Goal: Task Accomplishment & Management: Use online tool/utility

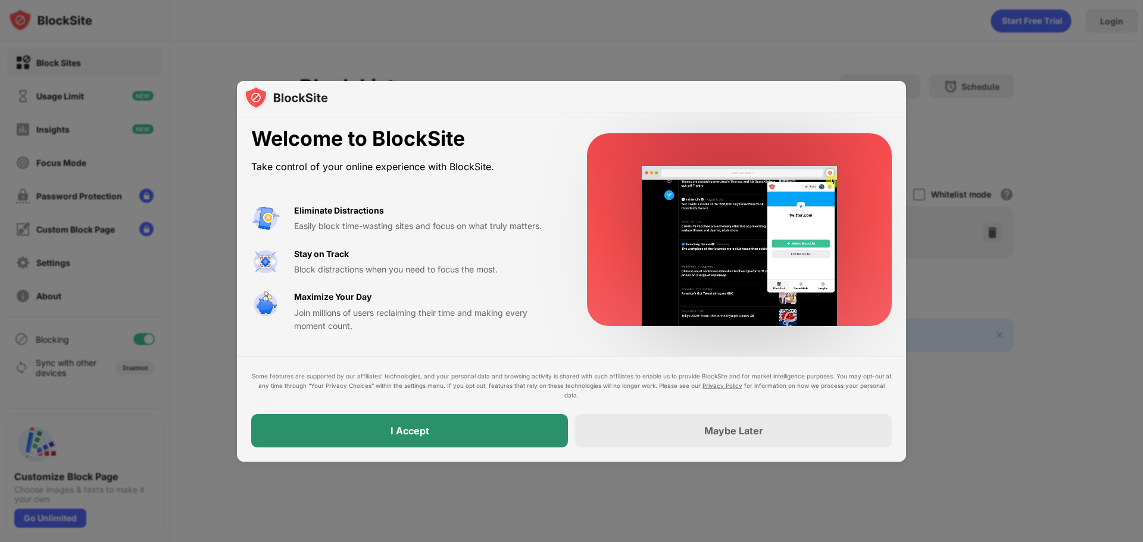
click at [535, 446] on div "I Accept" at bounding box center [409, 430] width 317 height 33
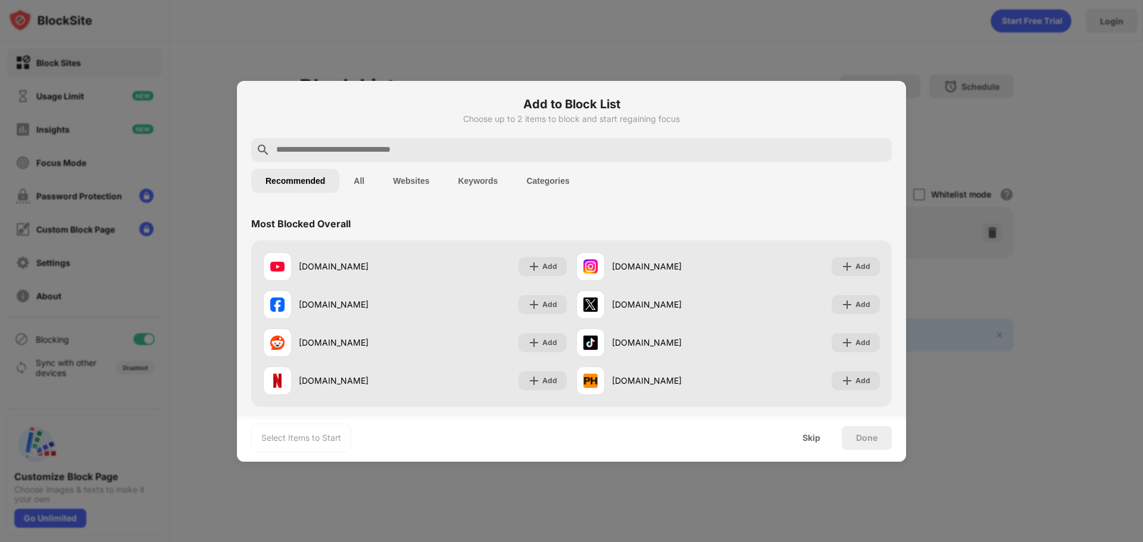
click at [388, 154] on input "text" at bounding box center [581, 150] width 612 height 14
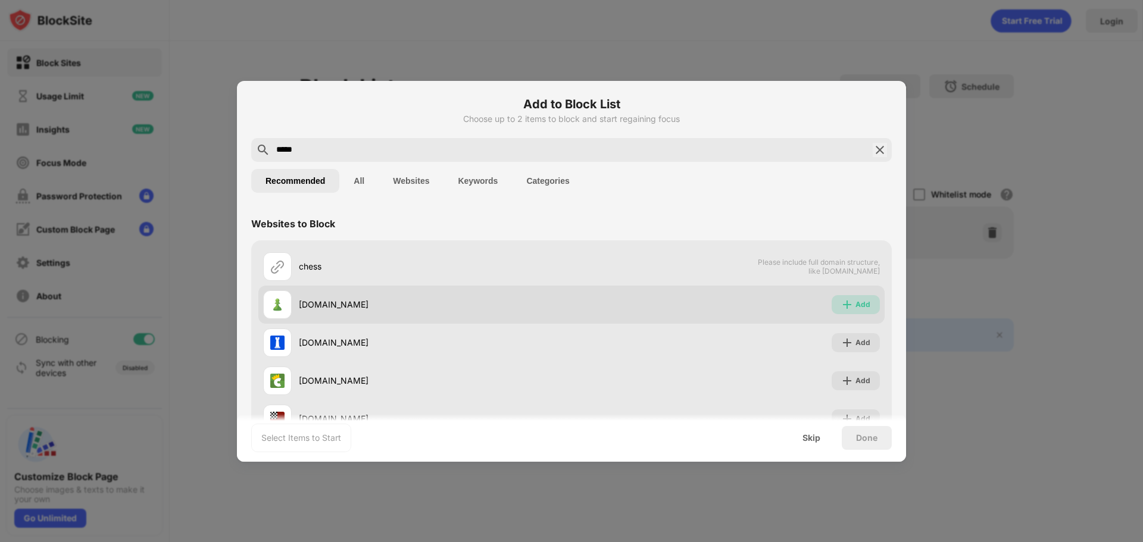
click at [849, 311] on div "Add" at bounding box center [856, 304] width 48 height 19
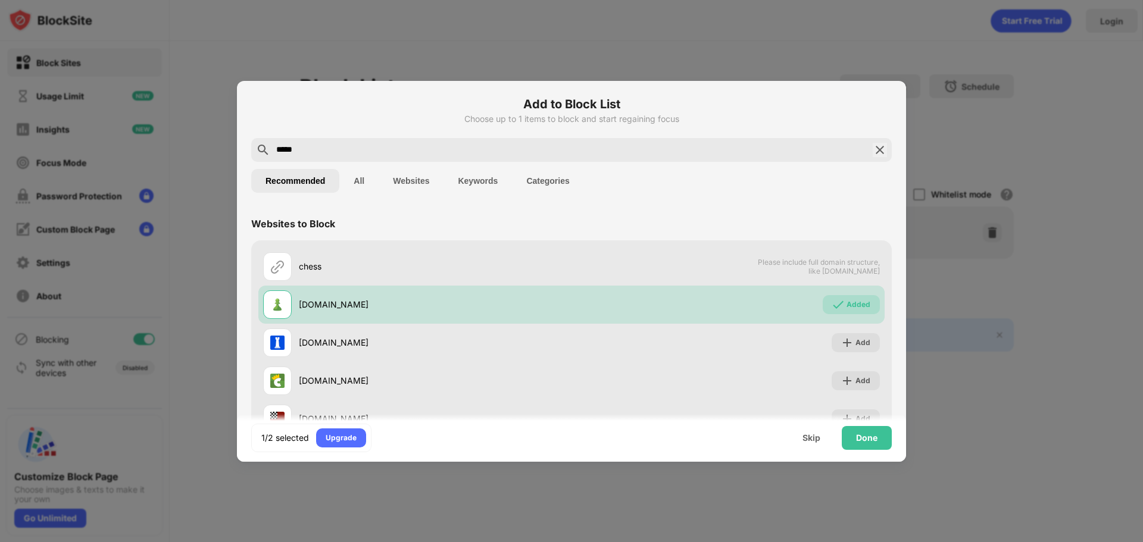
click at [491, 154] on input "*****" at bounding box center [571, 150] width 593 height 14
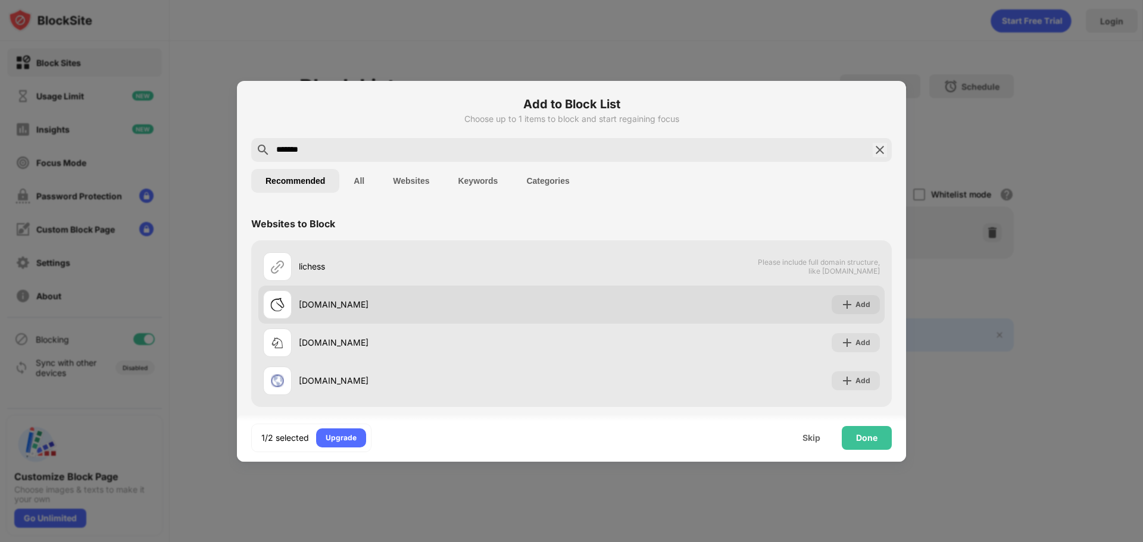
type input "*******"
click at [861, 298] on div "Add" at bounding box center [856, 304] width 48 height 19
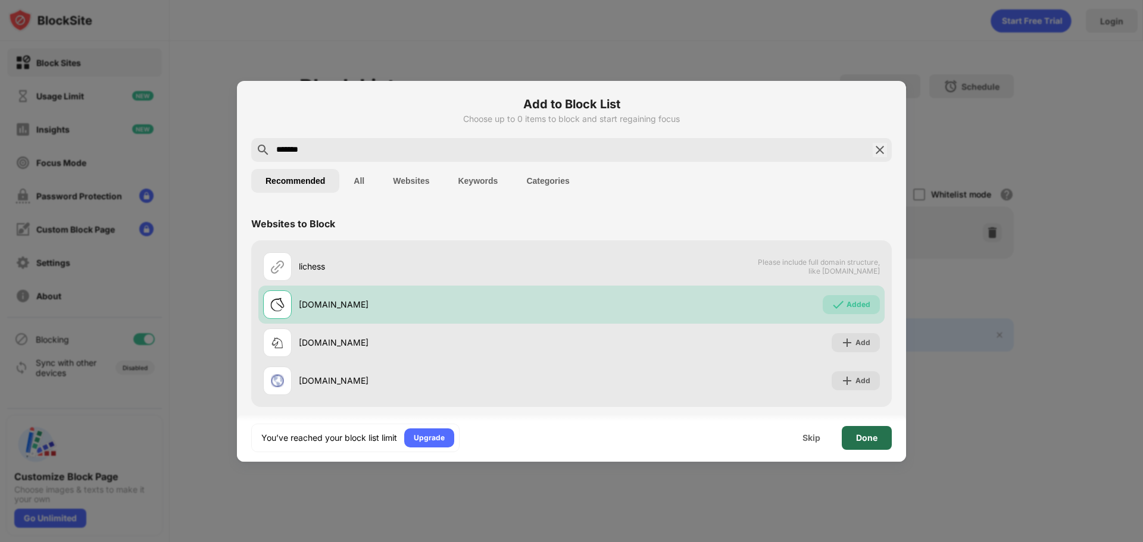
click at [871, 433] on div "Done" at bounding box center [866, 438] width 21 height 10
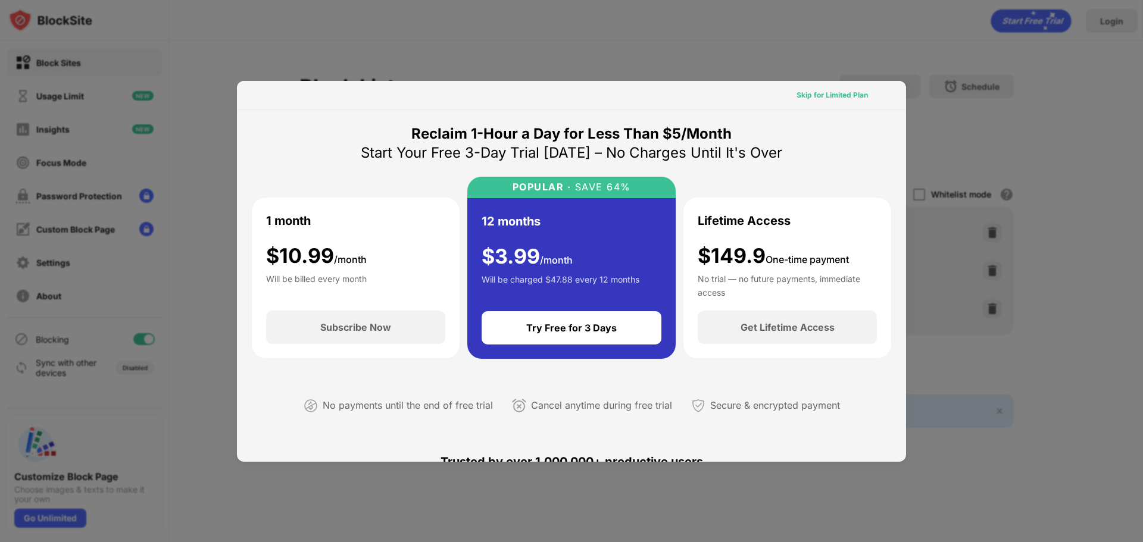
click at [814, 92] on div "Skip for Limited Plan" at bounding box center [831, 95] width 71 height 12
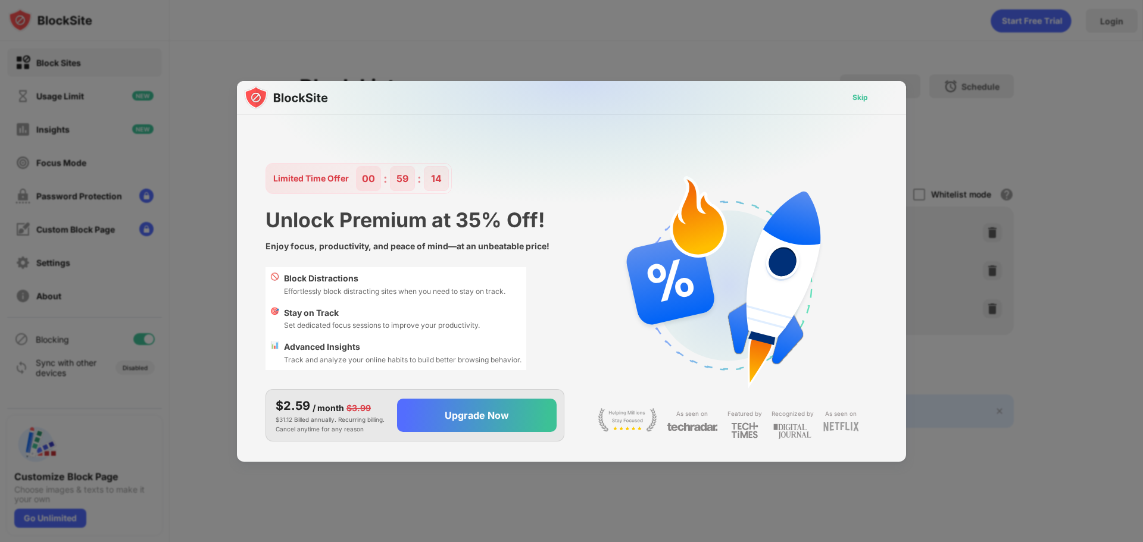
click at [859, 97] on div "Skip" at bounding box center [859, 98] width 15 height 12
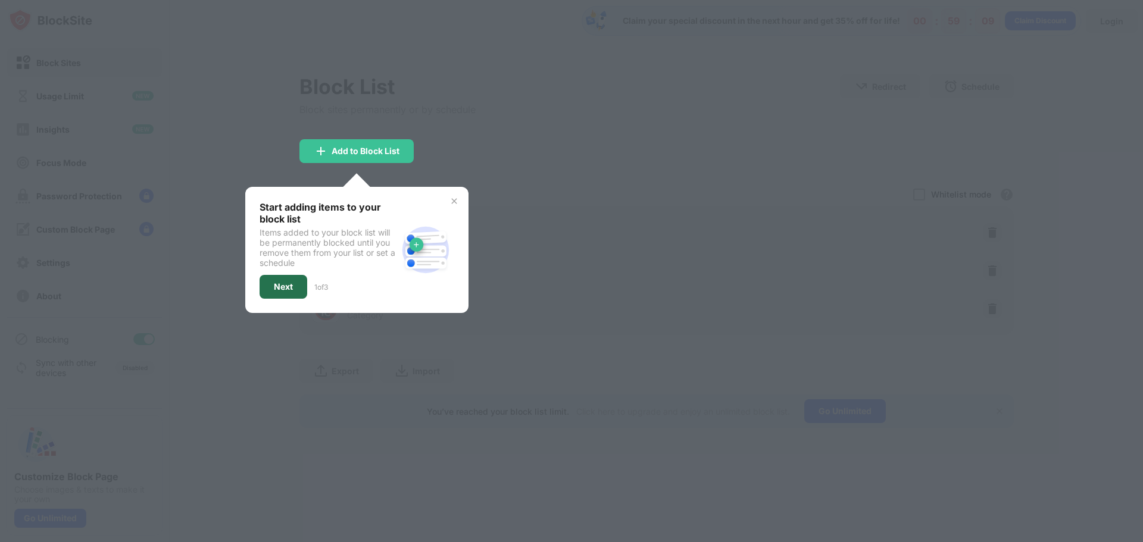
click at [282, 289] on div "Next" at bounding box center [283, 287] width 19 height 10
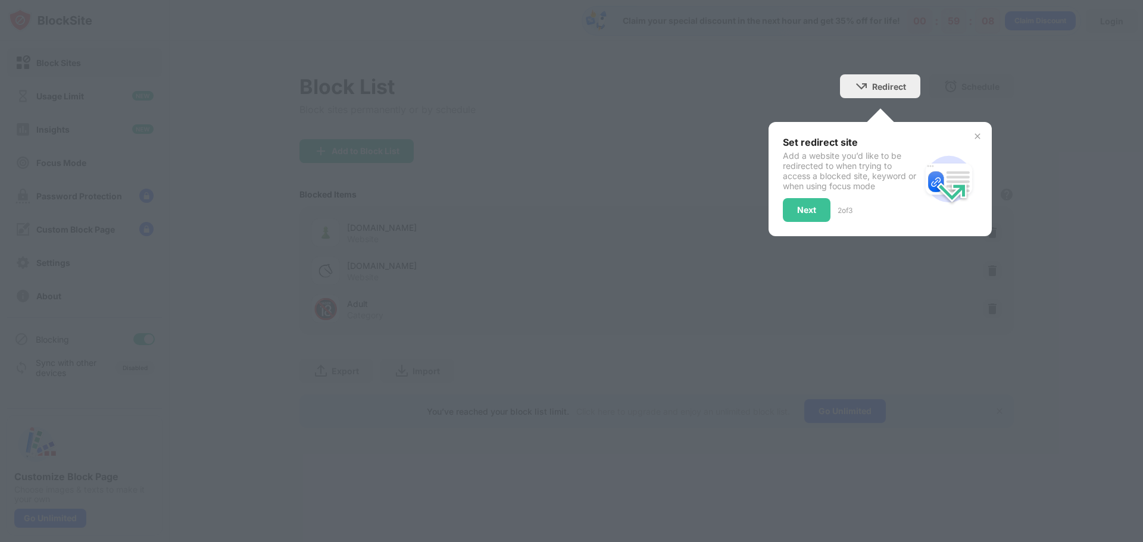
click at [807, 215] on div "Next" at bounding box center [807, 210] width 48 height 24
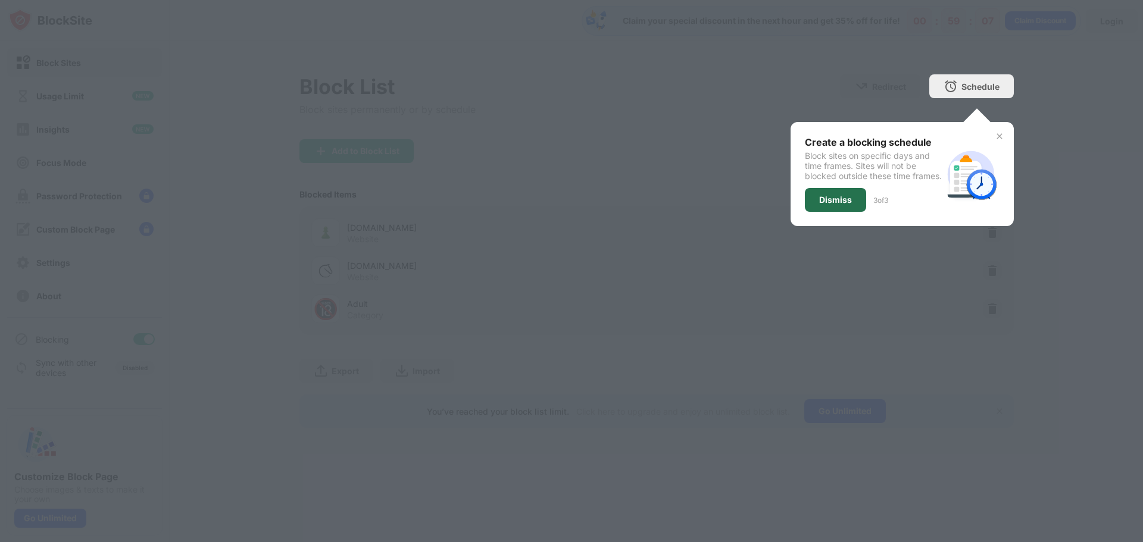
click at [845, 205] on div "Dismiss" at bounding box center [835, 200] width 33 height 10
